Goal: Information Seeking & Learning: Find specific page/section

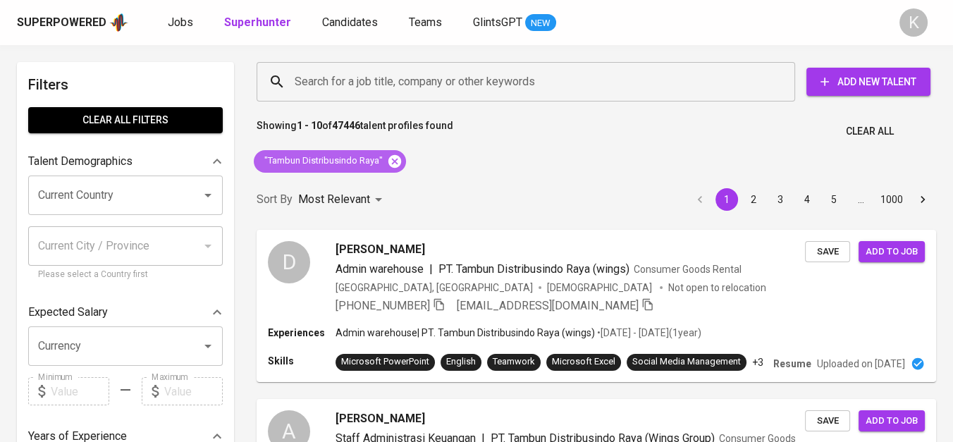
click at [391, 165] on icon at bounding box center [394, 160] width 13 height 13
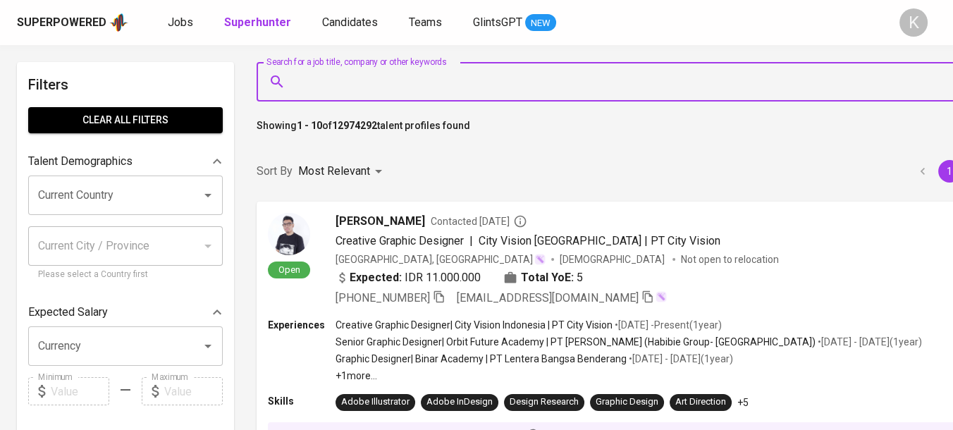
click at [374, 87] on input "Search for a job title, company or other keywords" at bounding box center [640, 81] width 699 height 27
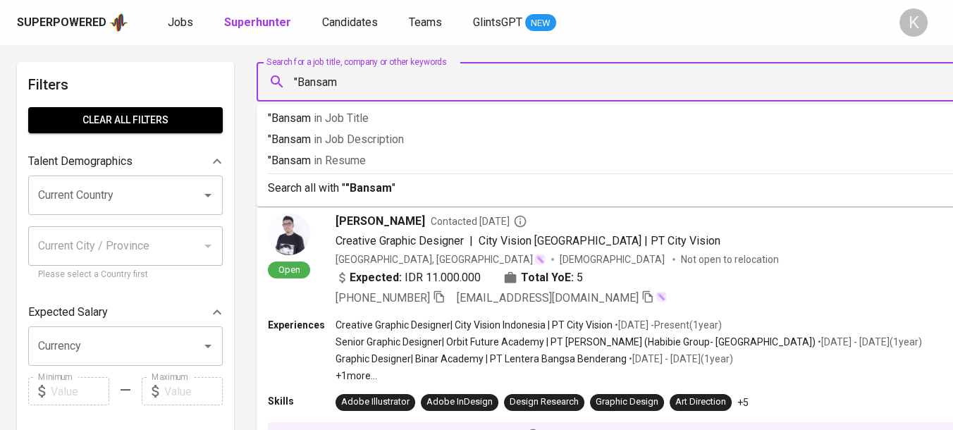
type input ""Bansam""
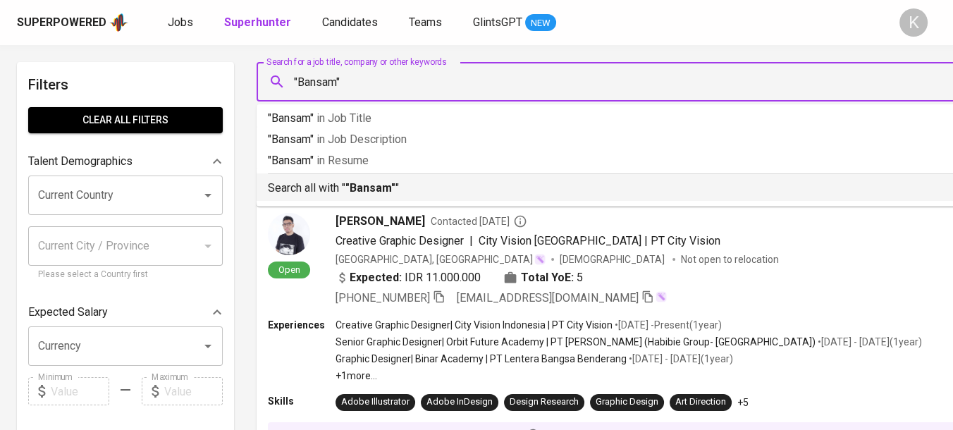
drag, startPoint x: 367, startPoint y: 191, endPoint x: 367, endPoint y: 201, distance: 9.9
click at [367, 196] on p "Search all with " "Bansam" "" at bounding box center [633, 188] width 731 height 17
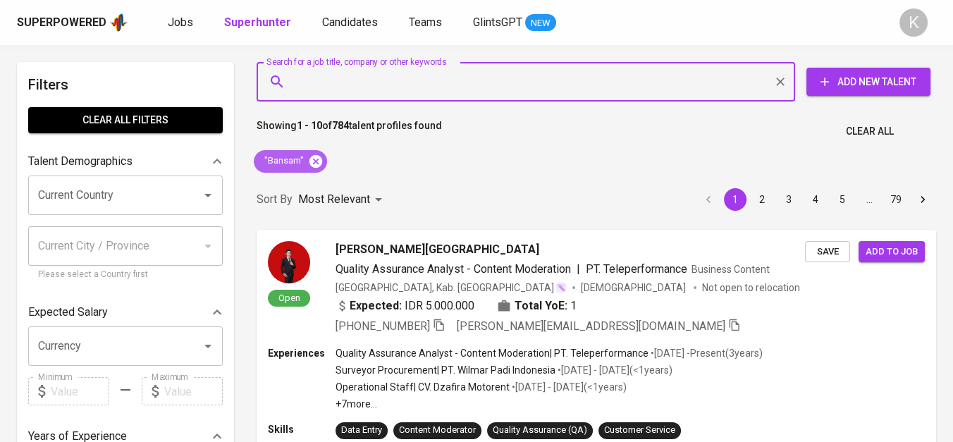
click at [315, 159] on icon at bounding box center [315, 160] width 13 height 13
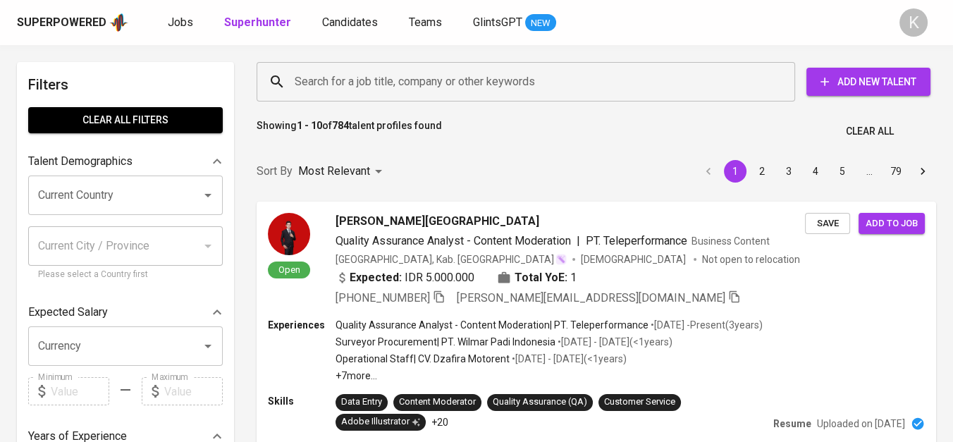
click at [337, 84] on input "Search for a job title, company or other keywords" at bounding box center [529, 81] width 476 height 27
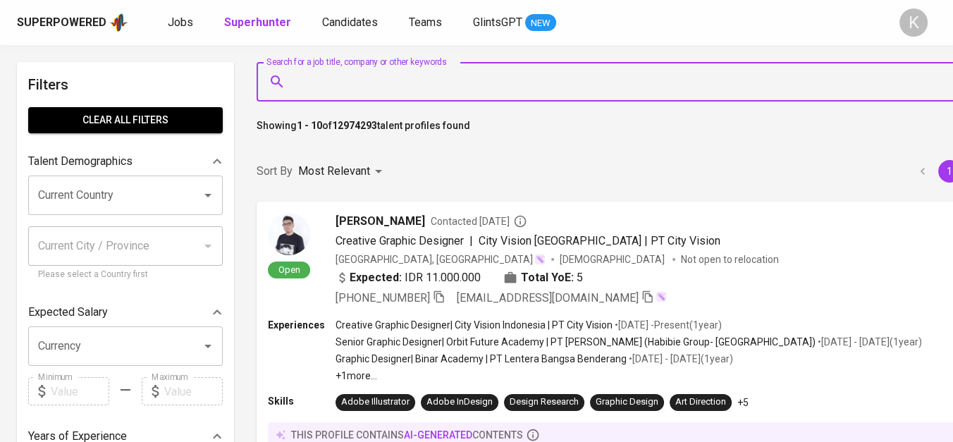
click at [334, 84] on input "Search for a job title, company or other keywords" at bounding box center [640, 81] width 699 height 27
click at [340, 79] on input "Search for a job title, company or other keywords" at bounding box center [640, 81] width 699 height 27
click at [413, 84] on input "Search for a job title, company or other keywords" at bounding box center [640, 81] width 699 height 27
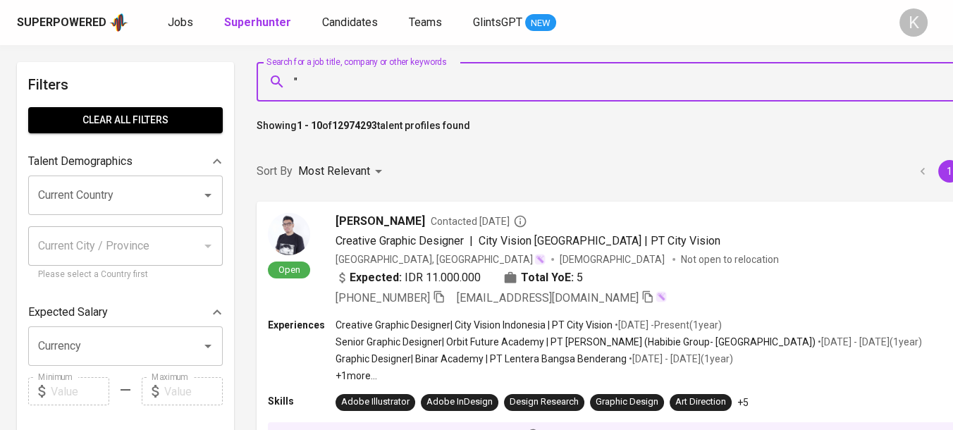
paste input "PT Star Marindo"
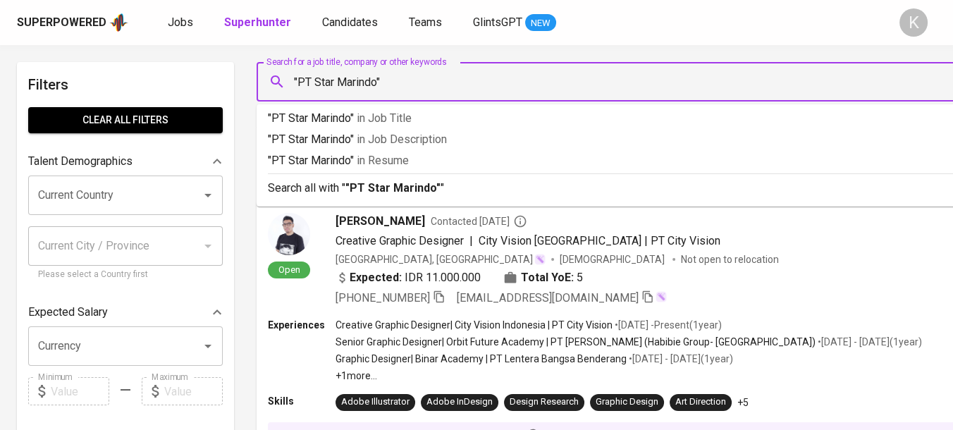
click at [314, 85] on input ""PT Star Marindo"" at bounding box center [640, 81] width 699 height 27
type input ""Star Marindo""
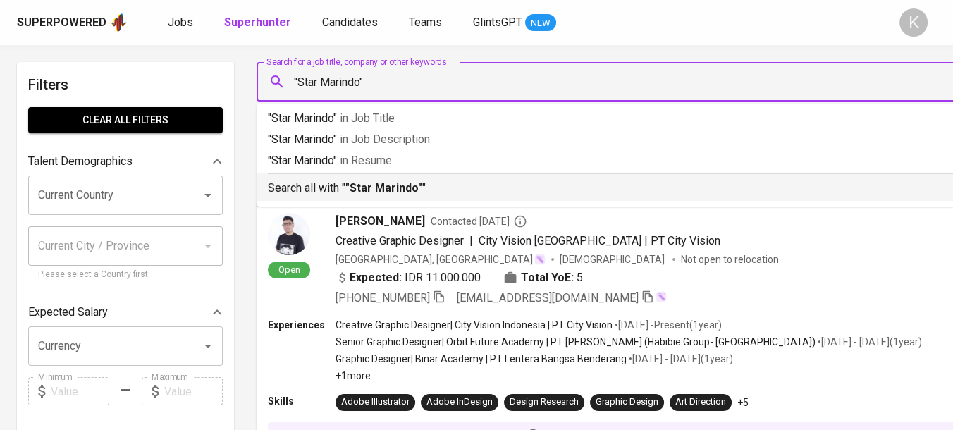
click at [380, 189] on b ""Star Marindo"" at bounding box center [383, 187] width 77 height 13
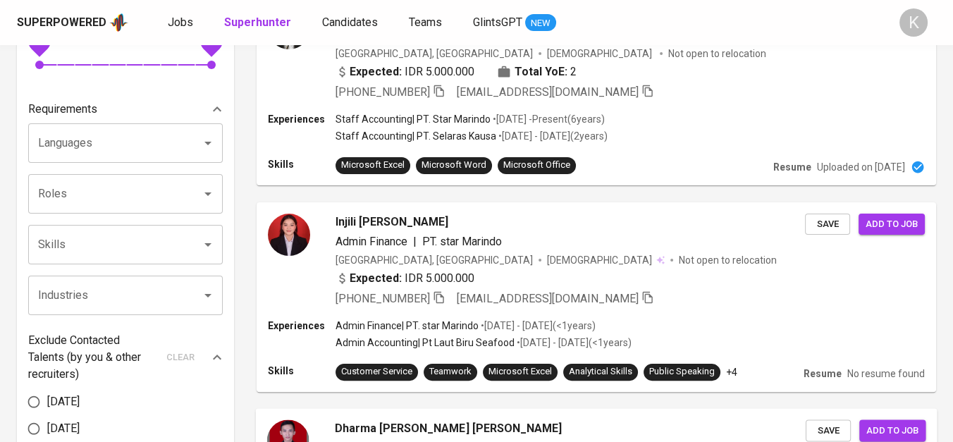
scroll to position [235, 0]
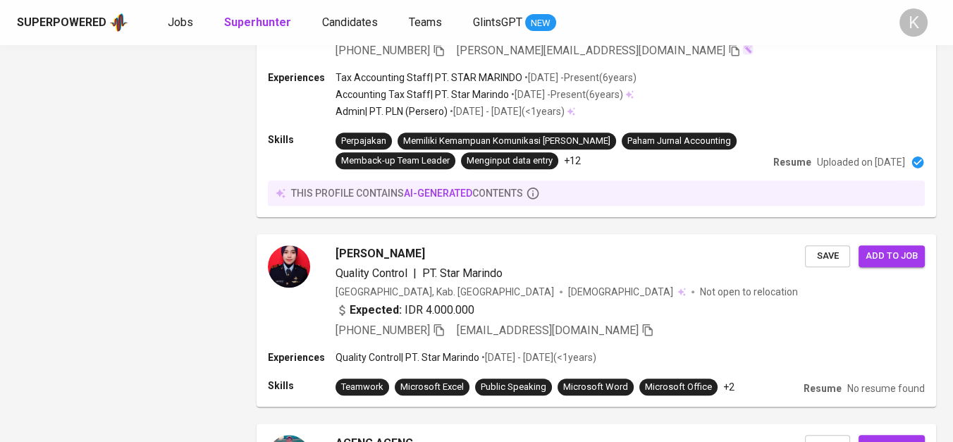
scroll to position [2100, 0]
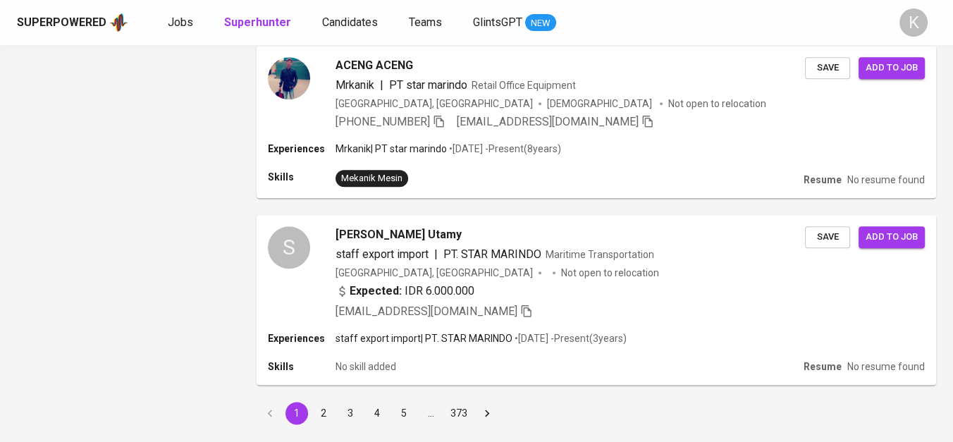
click at [321, 402] on button "2" at bounding box center [323, 413] width 23 height 23
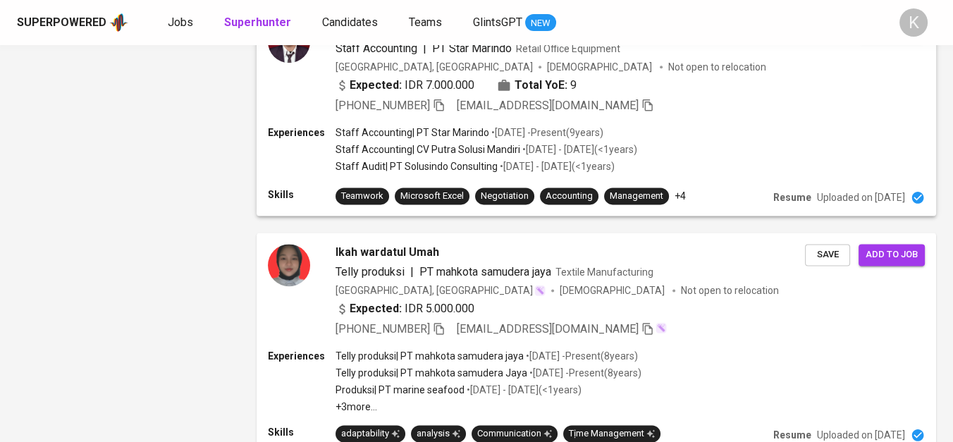
scroll to position [2395, 0]
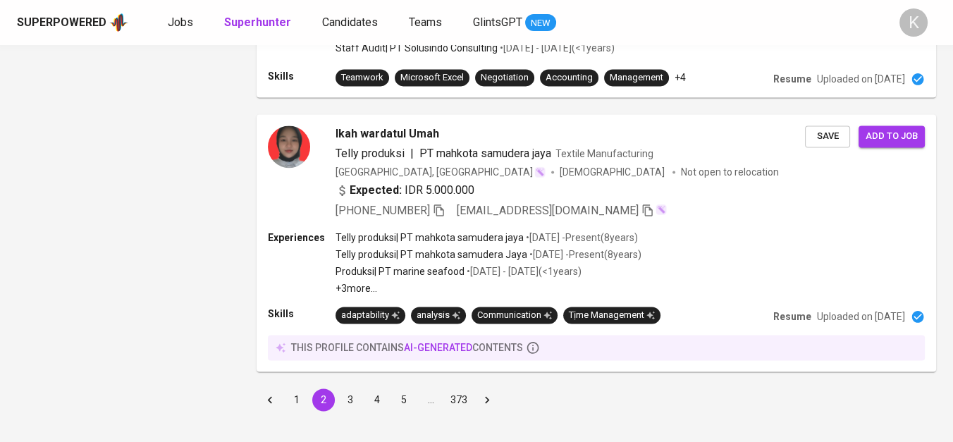
drag, startPoint x: 306, startPoint y: 371, endPoint x: 540, endPoint y: 440, distance: 243.9
click at [306, 388] on button "1" at bounding box center [296, 399] width 23 height 23
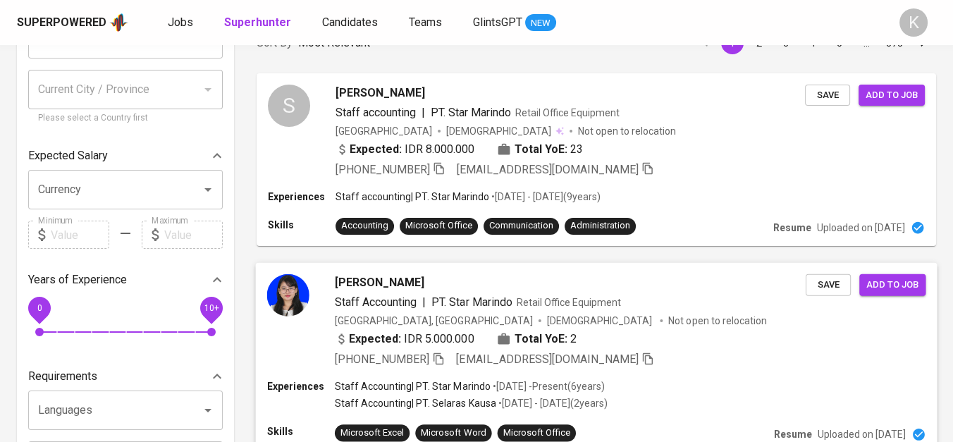
scroll to position [235, 0]
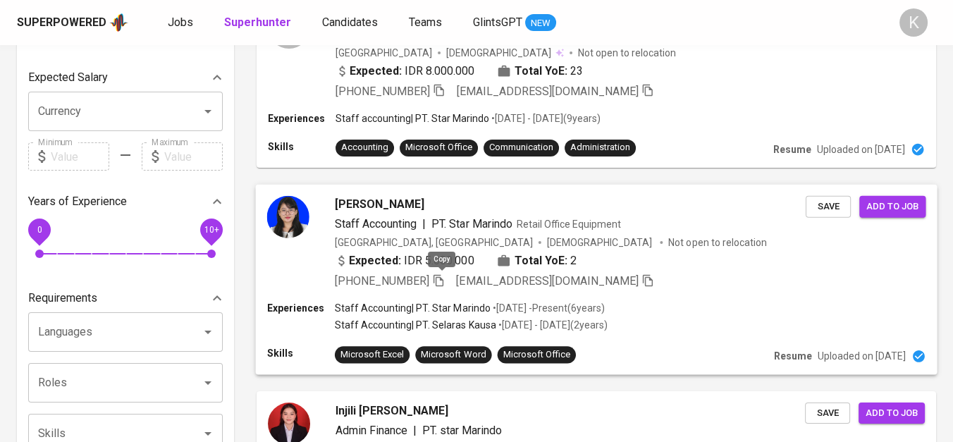
click at [441, 278] on icon "button" at bounding box center [438, 279] width 13 height 13
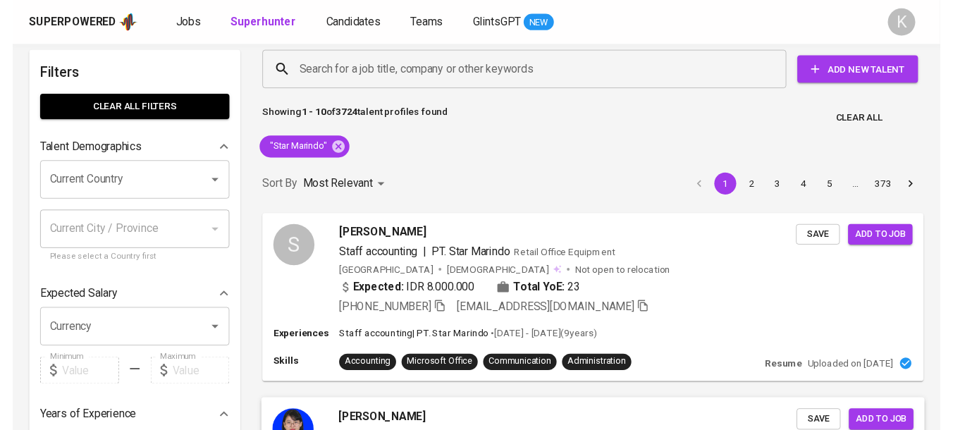
scroll to position [0, 0]
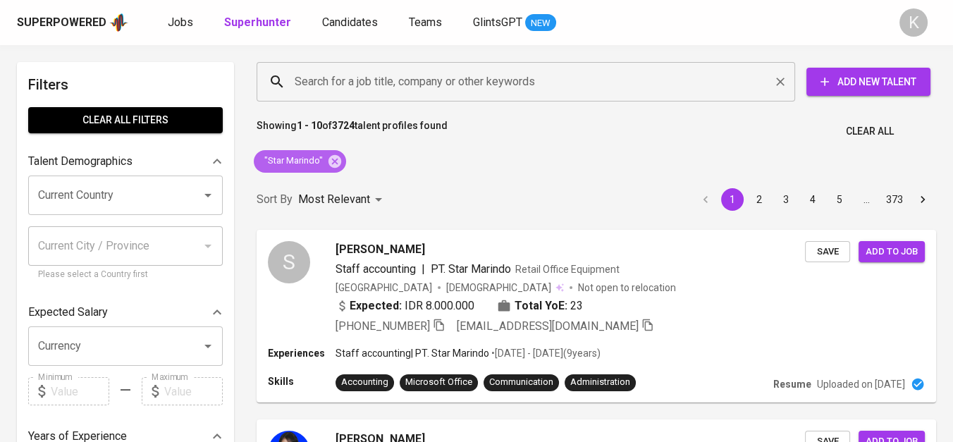
drag, startPoint x: 328, startPoint y: 161, endPoint x: 354, endPoint y: 80, distance: 85.8
click at [328, 163] on icon at bounding box center [334, 161] width 15 height 15
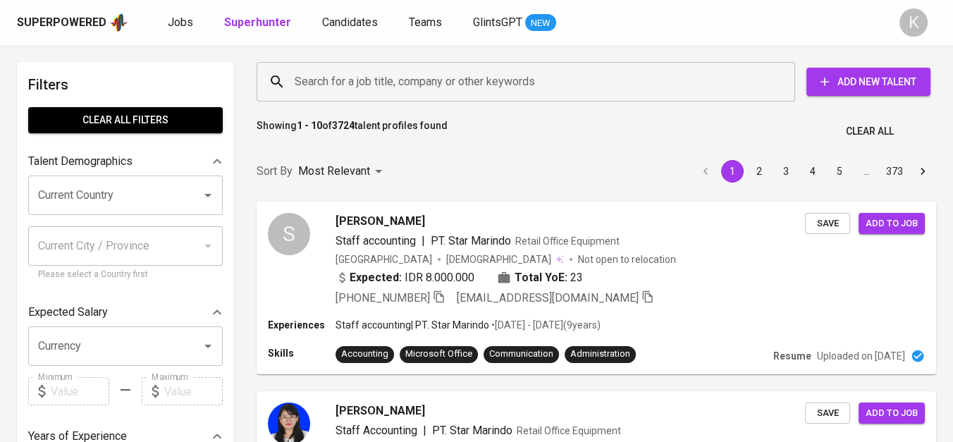
click at [354, 80] on input "Search for a job title, company or other keywords" at bounding box center [529, 81] width 476 height 27
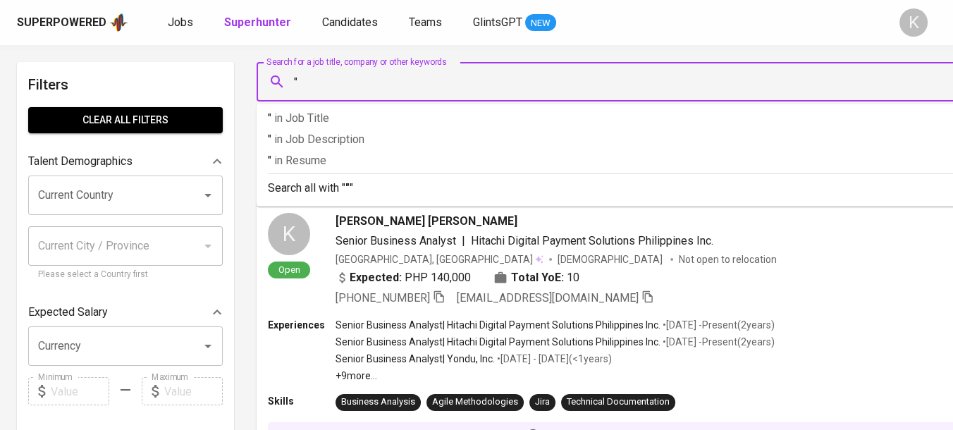
paste input "PT SUMBER WAHAU JAYA"
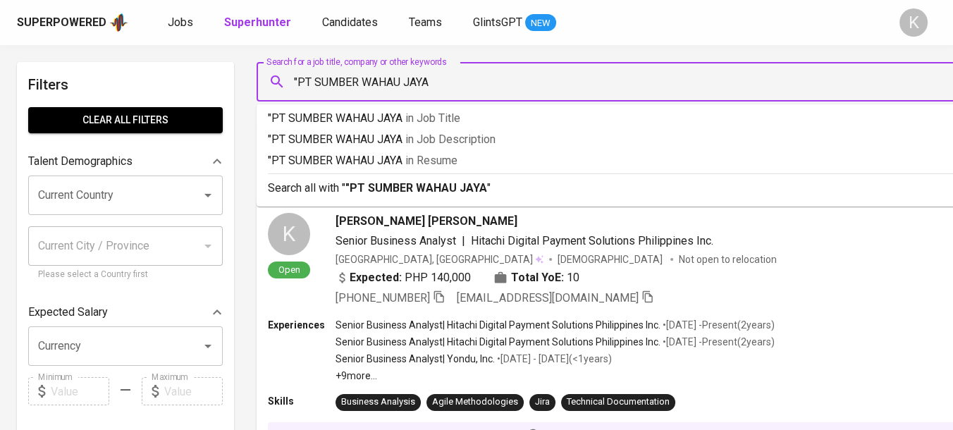
type input ""PT SUMBER WAHAU JAYA""
click at [316, 85] on input ""PT SUMBER WAHAU JAYA"" at bounding box center [640, 81] width 699 height 27
type input ""SUMBER WAHAU JAYA""
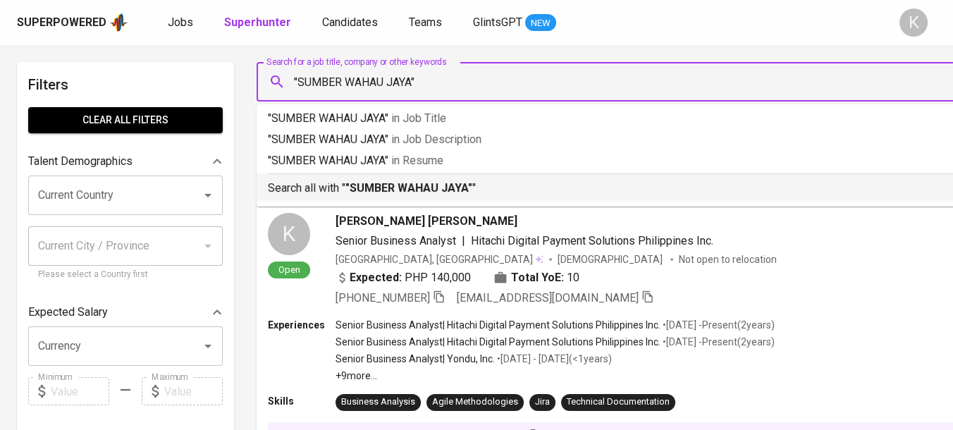
click at [403, 177] on div "Search all with " "SUMBER WAHAU JAYA" "" at bounding box center [633, 184] width 731 height 23
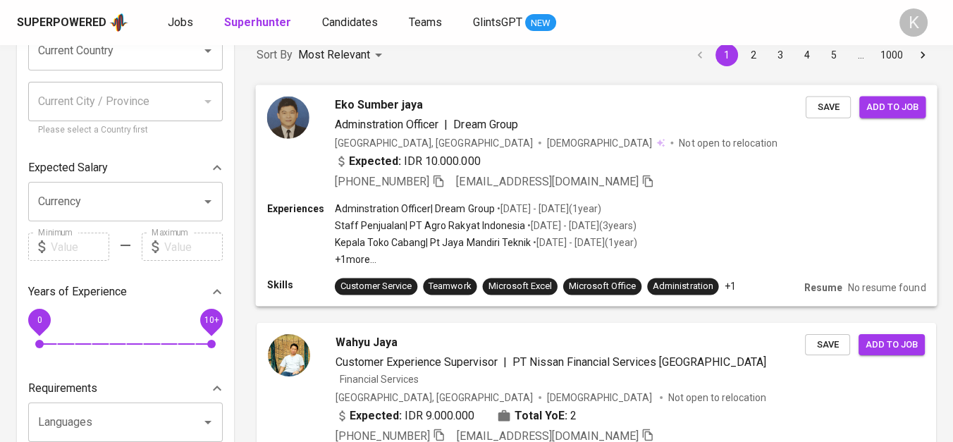
scroll to position [78, 0]
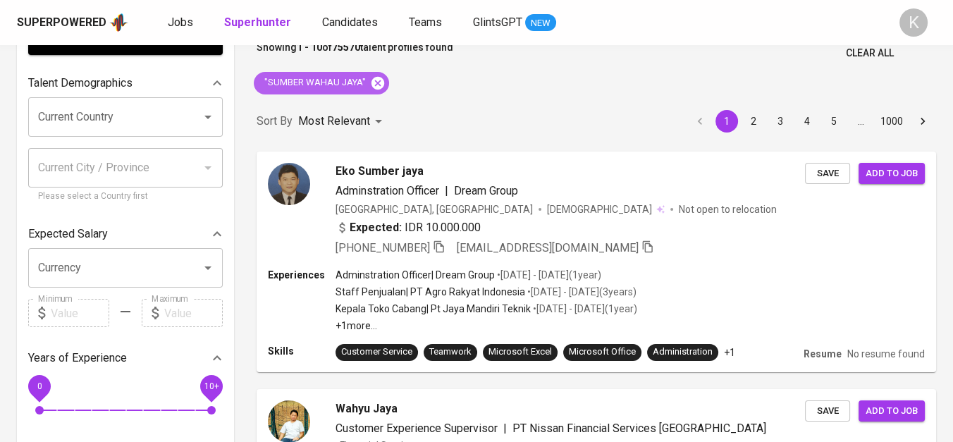
click at [376, 78] on icon at bounding box center [377, 82] width 13 height 13
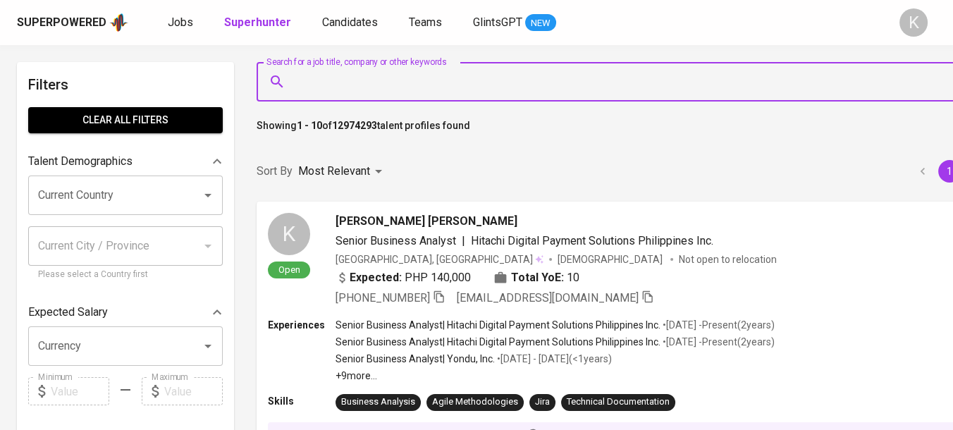
click at [343, 83] on input "Search for a job title, company or other keywords" at bounding box center [640, 81] width 699 height 27
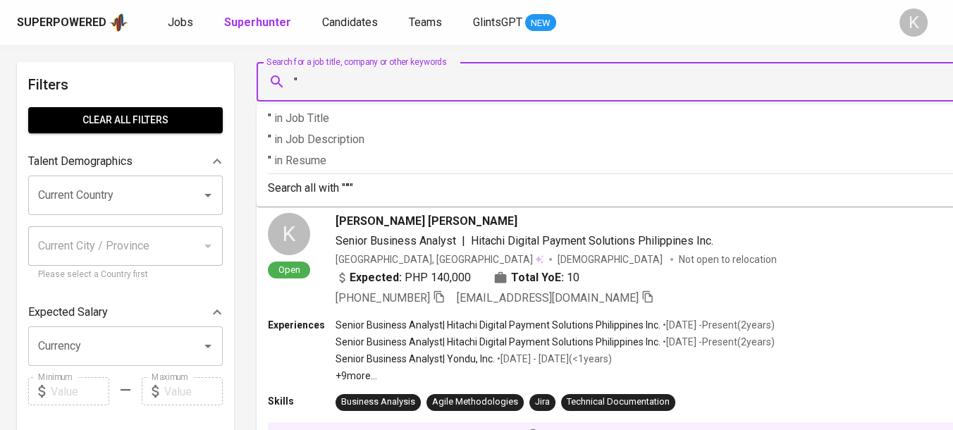
paste input "PT Total Trans Logistik"
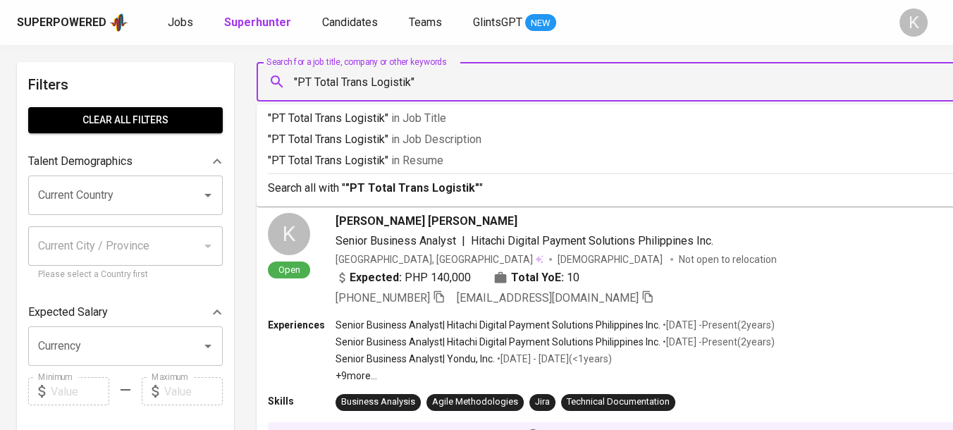
click at [316, 84] on input ""PT Total Trans Logistik"" at bounding box center [640, 81] width 699 height 27
type input ""Total Trans Logistik""
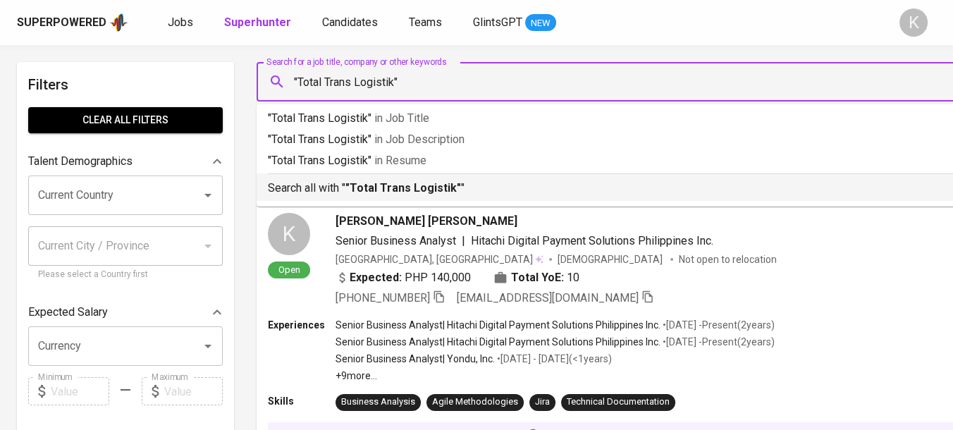
click at [407, 183] on b ""Total Trans Logistik"" at bounding box center [403, 187] width 116 height 13
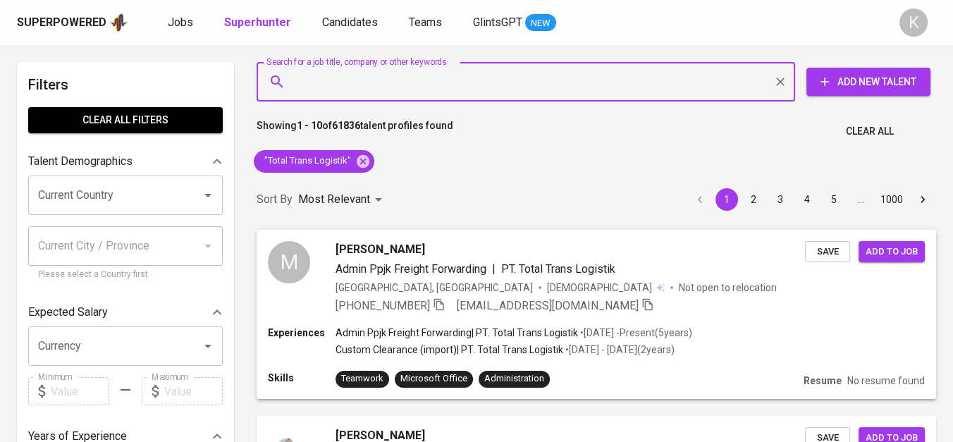
scroll to position [78, 0]
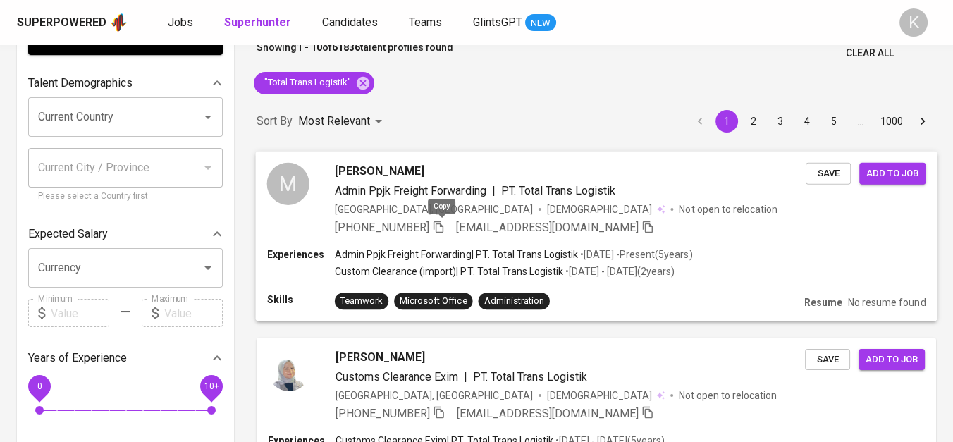
click at [440, 224] on icon "button" at bounding box center [438, 226] width 13 height 13
drag, startPoint x: 361, startPoint y: 82, endPoint x: 352, endPoint y: 80, distance: 8.9
click at [361, 82] on icon at bounding box center [362, 82] width 15 height 15
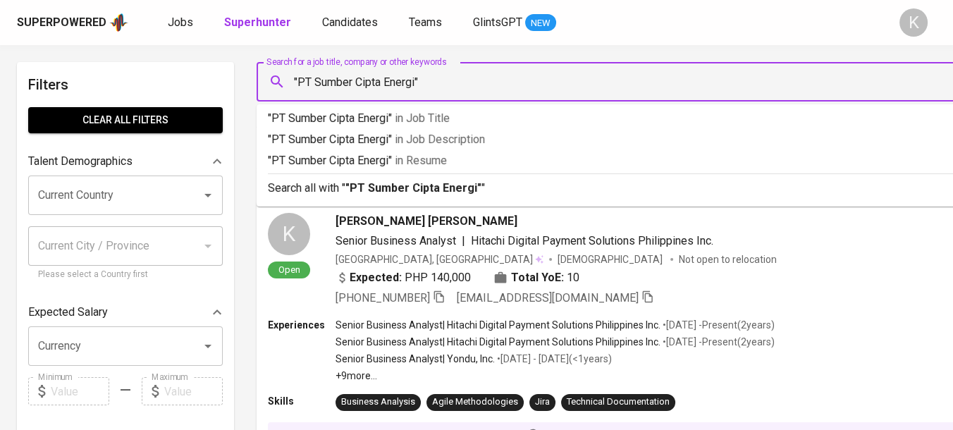
click at [313, 77] on input ""PT Sumber Cipta Energi"" at bounding box center [640, 81] width 699 height 27
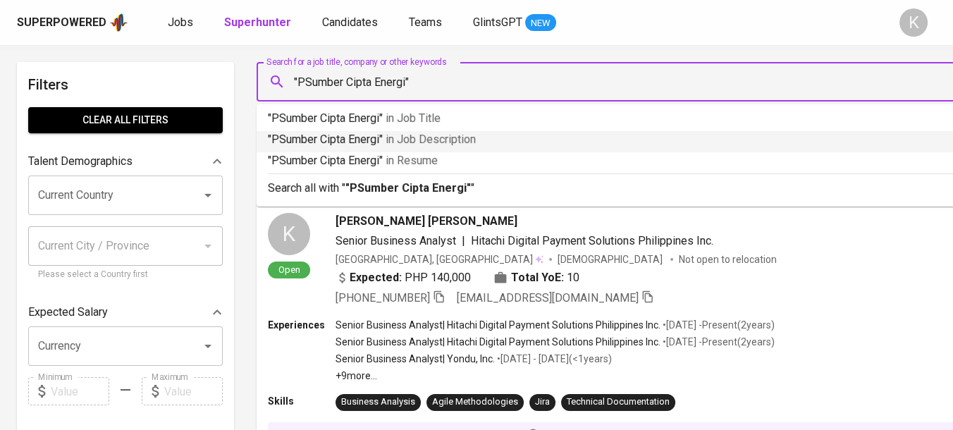
type input ""Sumber Cipta Energi""
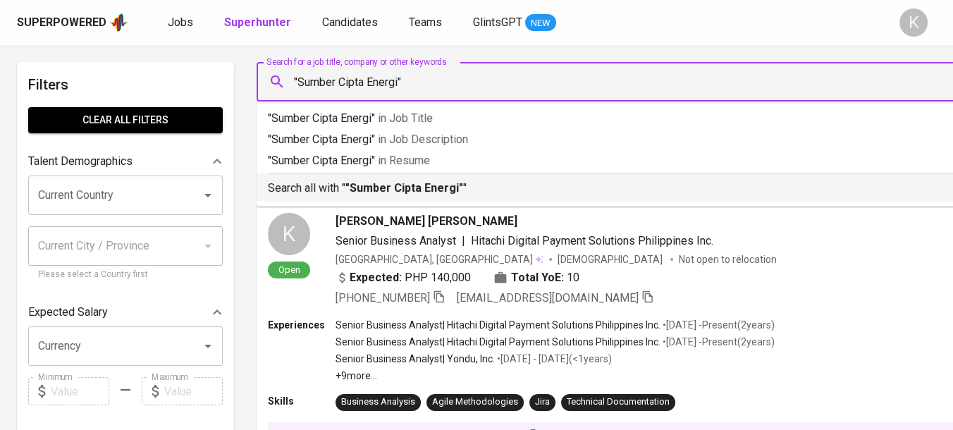
click at [418, 182] on b ""Sumber Cipta Energi"" at bounding box center [404, 187] width 118 height 13
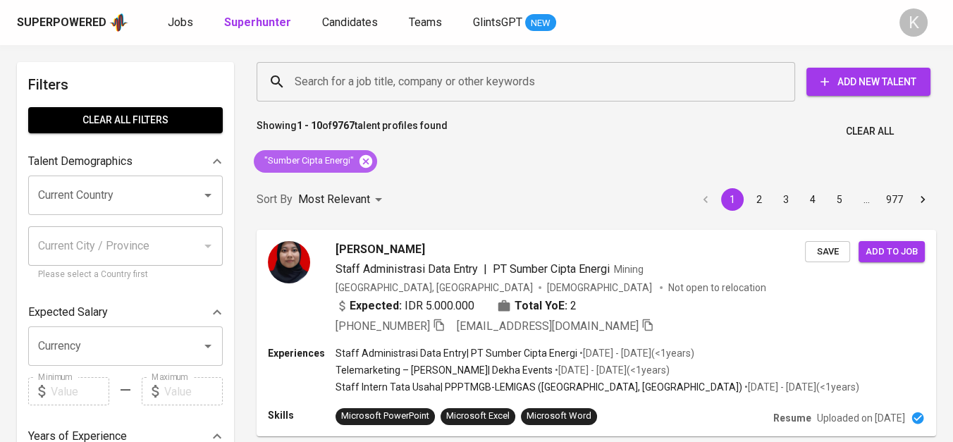
click at [359, 163] on icon at bounding box center [365, 161] width 15 height 15
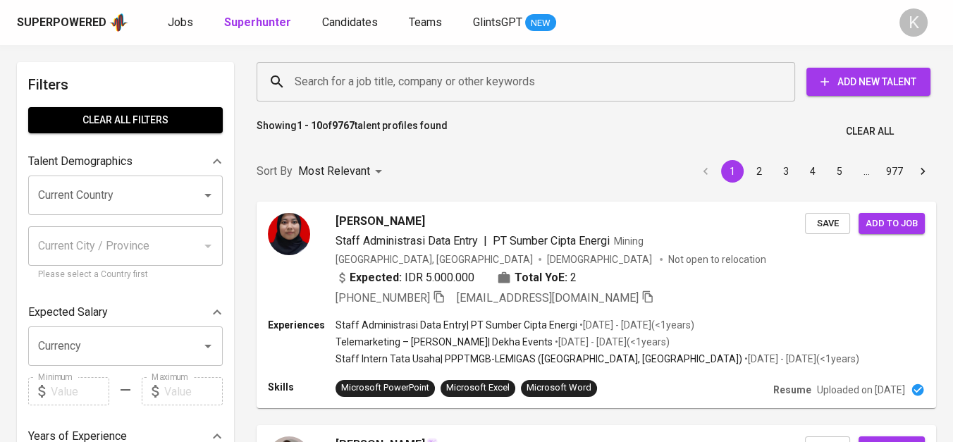
click at [404, 73] on input "Search for a job title, company or other keywords" at bounding box center [529, 81] width 476 height 27
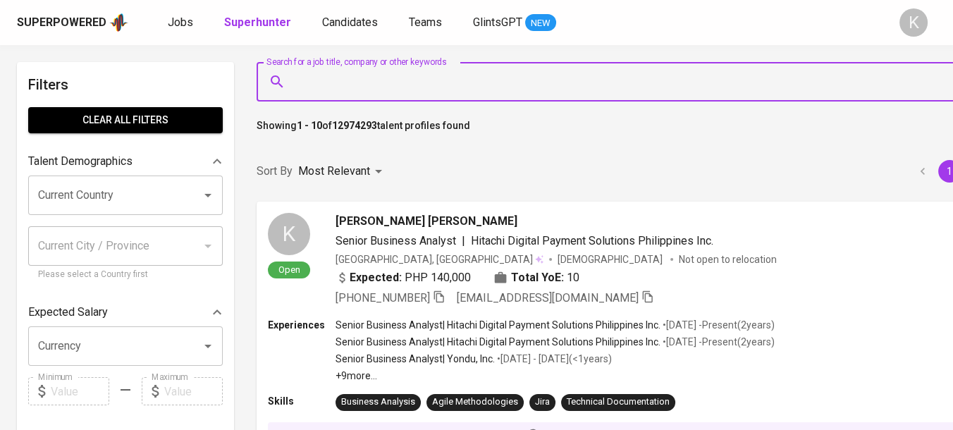
drag, startPoint x: 391, startPoint y: 82, endPoint x: 333, endPoint y: 95, distance: 59.3
click at [333, 95] on div "Search for a job title, company or other keywords" at bounding box center [636, 81] width 761 height 39
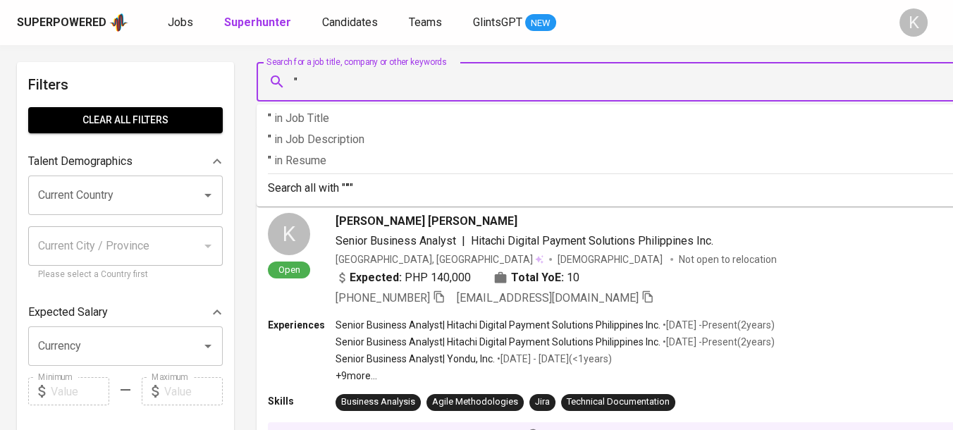
paste input "PT. Pilar Nusantara Gemilang"
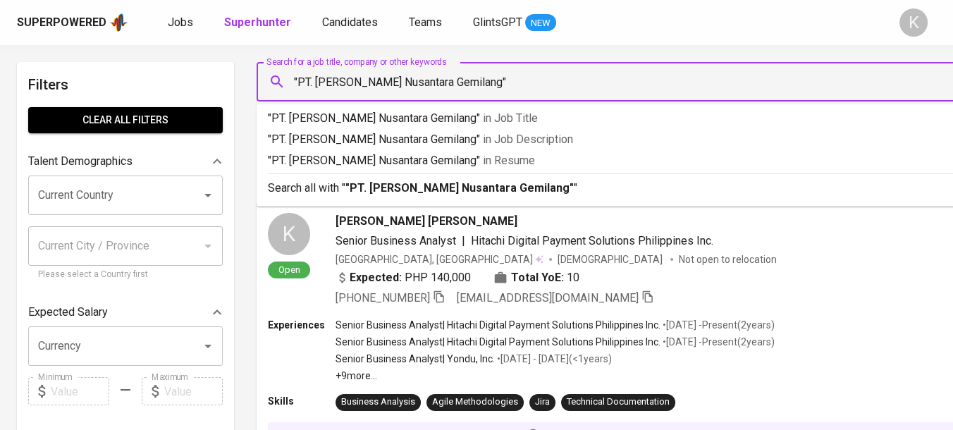
click at [316, 87] on input ""PT. Pilar Nusantara Gemilang"" at bounding box center [640, 81] width 699 height 27
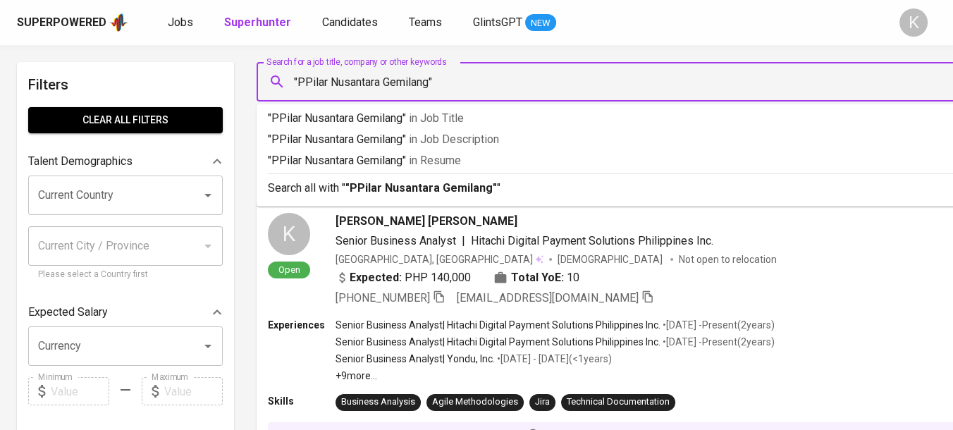
type input ""[PERSON_NAME] Nusantara Gemilang""
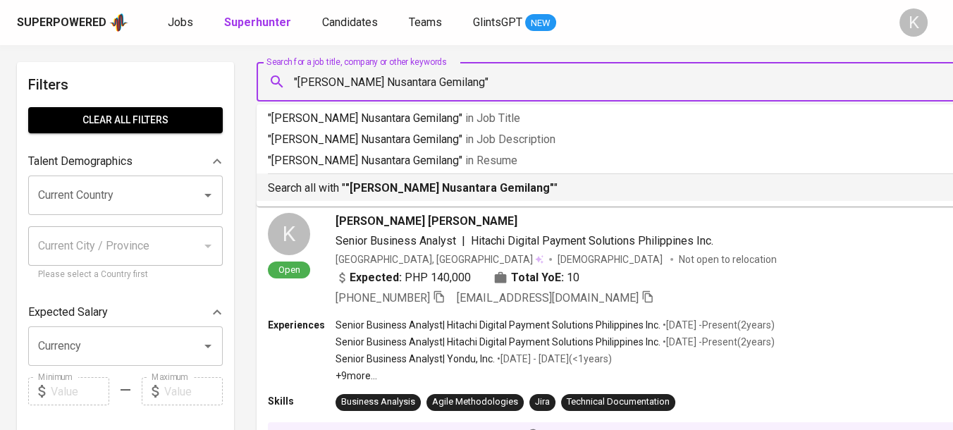
click at [442, 190] on b ""[PERSON_NAME] Nusantara Gemilang"" at bounding box center [449, 187] width 209 height 13
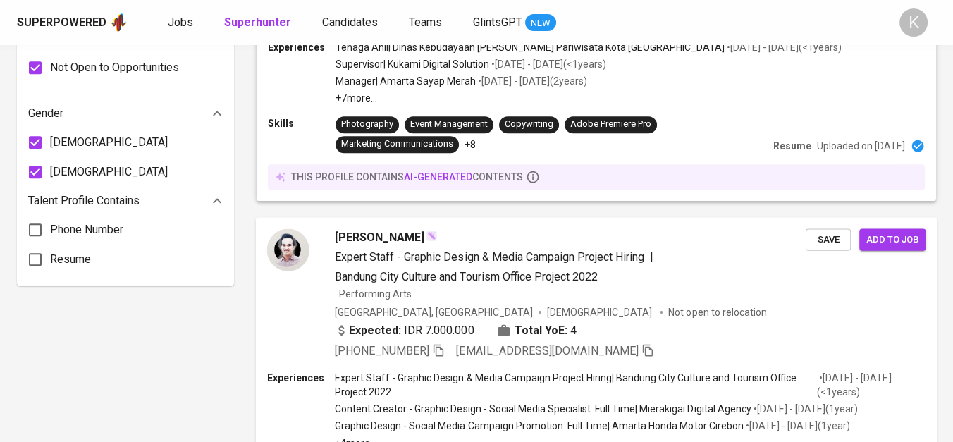
scroll to position [939, 0]
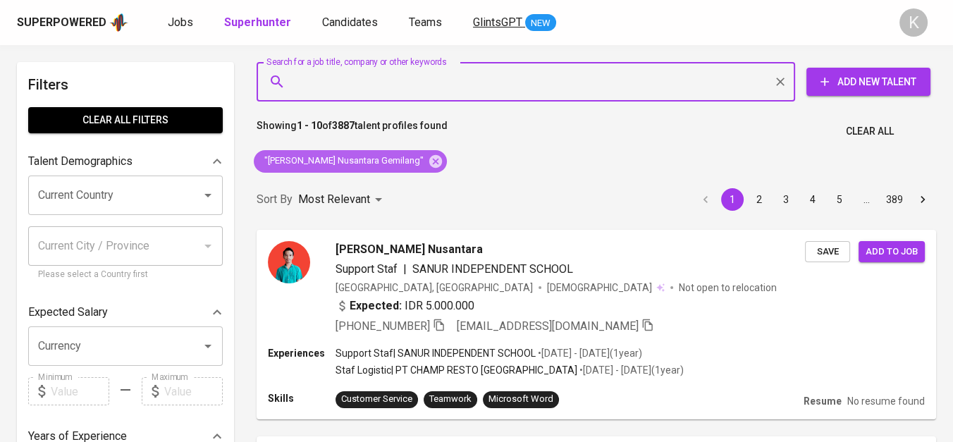
click at [428, 161] on icon at bounding box center [435, 161] width 15 height 15
